Goal: Information Seeking & Learning: Learn about a topic

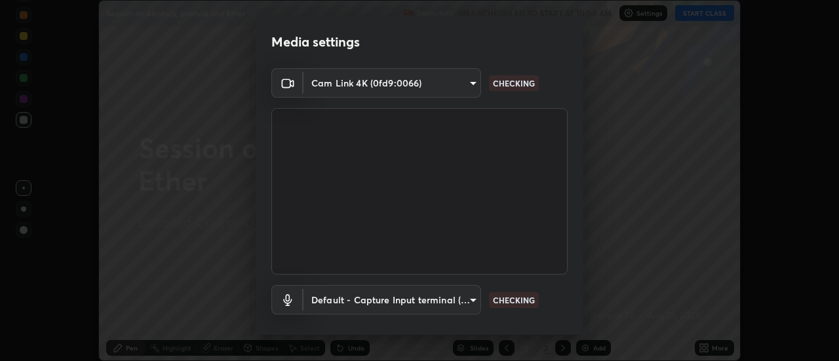
scroll to position [69, 0]
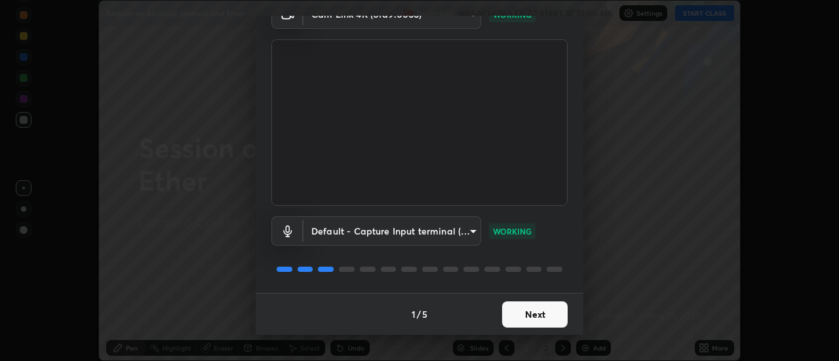
click at [523, 309] on button "Next" at bounding box center [535, 315] width 66 height 26
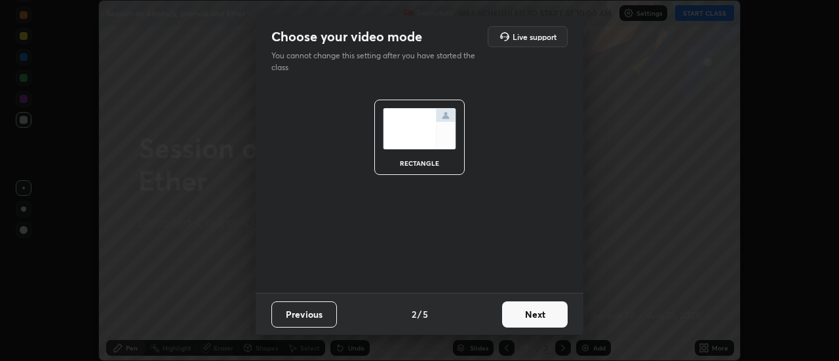
scroll to position [0, 0]
click at [523, 313] on button "Next" at bounding box center [535, 315] width 66 height 26
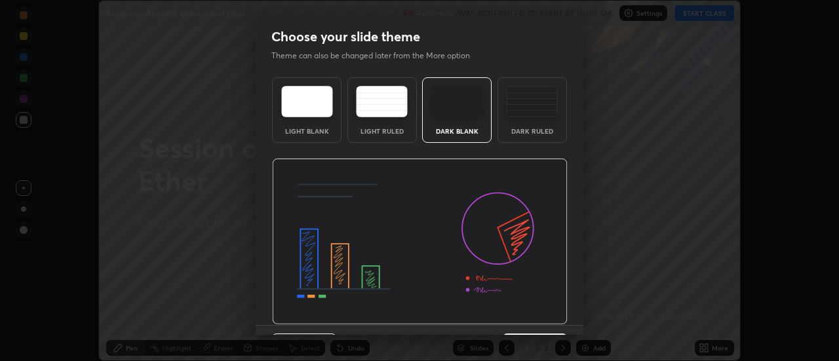
click at [524, 320] on img at bounding box center [420, 242] width 296 height 167
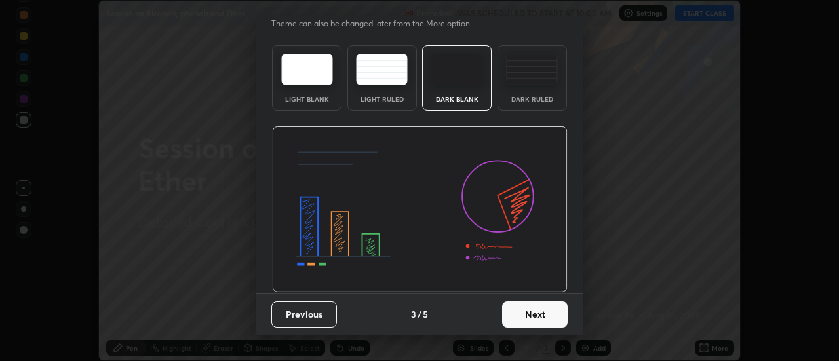
click at [525, 314] on button "Next" at bounding box center [535, 315] width 66 height 26
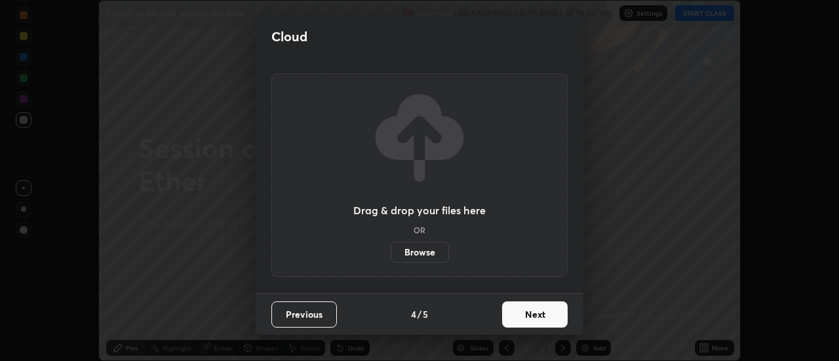
scroll to position [0, 0]
click at [525, 312] on button "Next" at bounding box center [535, 315] width 66 height 26
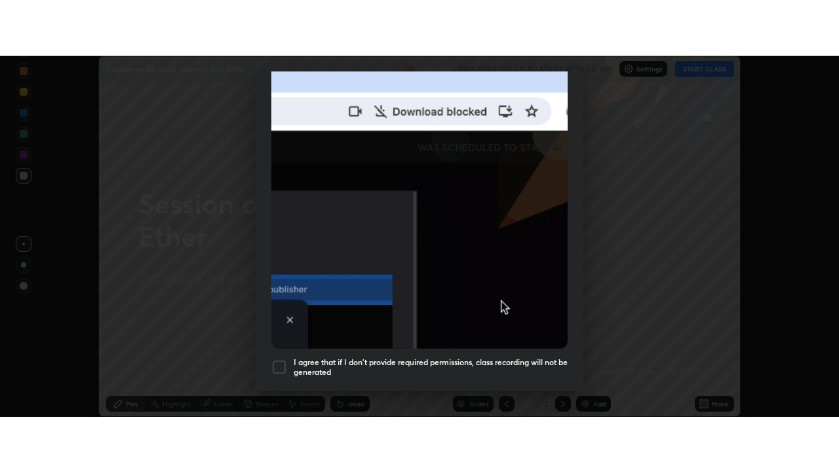
scroll to position [336, 0]
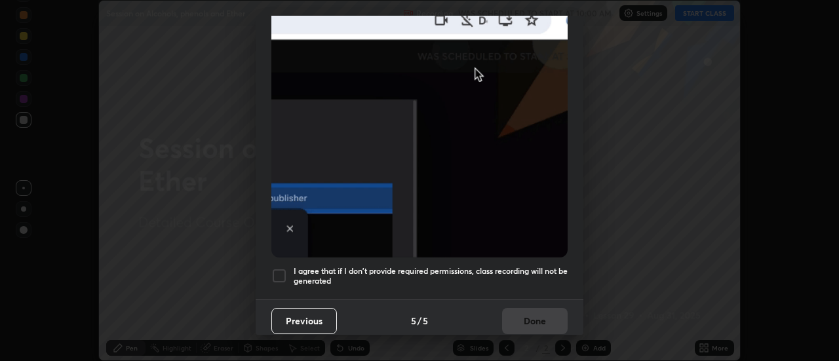
click at [489, 266] on h5 "I agree that if I don't provide required permissions, class recording will not …" at bounding box center [431, 276] width 274 height 20
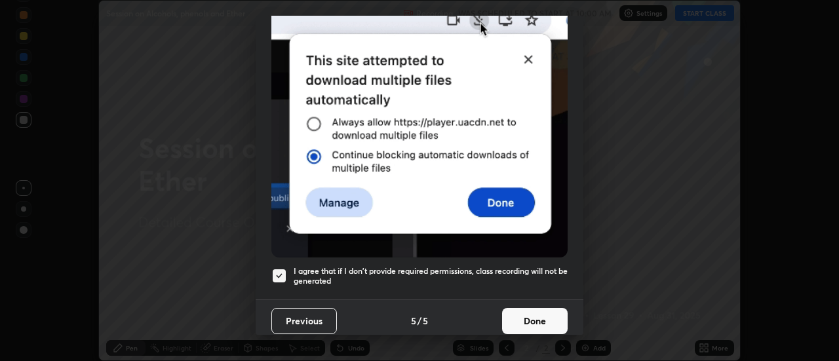
click at [520, 308] on button "Done" at bounding box center [535, 321] width 66 height 26
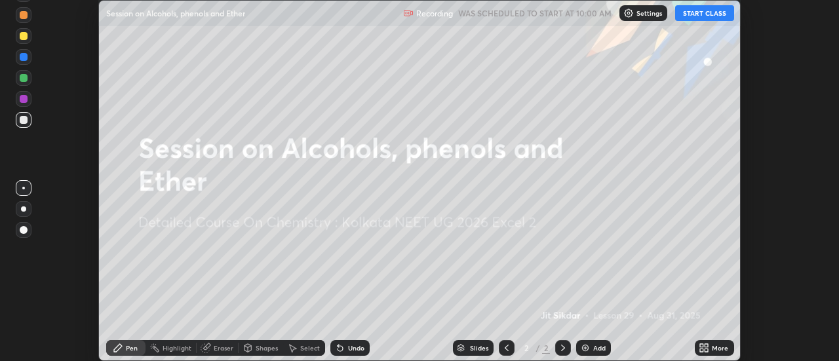
click at [694, 10] on button "START CLASS" at bounding box center [704, 13] width 59 height 16
click at [707, 350] on icon at bounding box center [707, 350] width 3 height 3
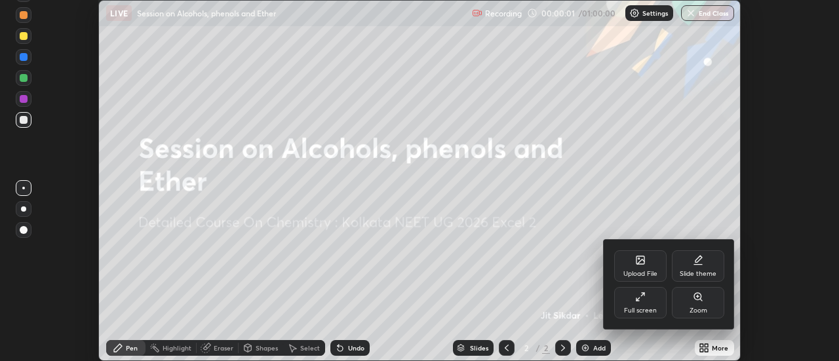
click at [643, 306] on div "Full screen" at bounding box center [640, 302] width 52 height 31
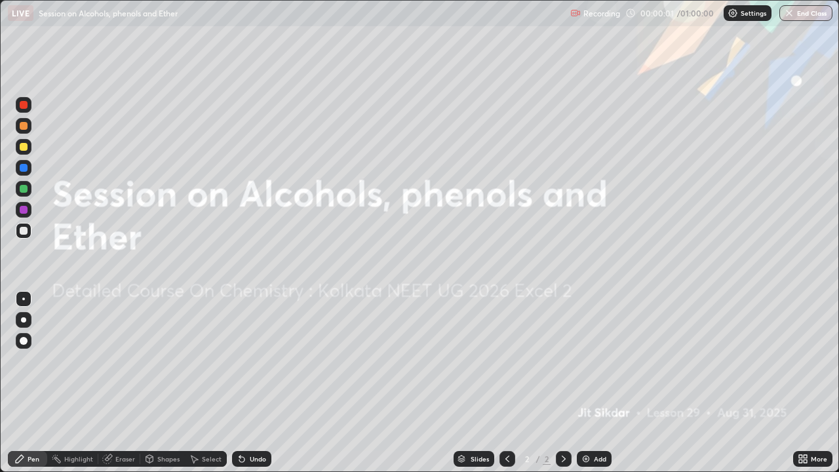
scroll to position [472, 839]
click at [594, 361] on div "Add" at bounding box center [600, 459] width 12 height 7
